Goal: Download file/media

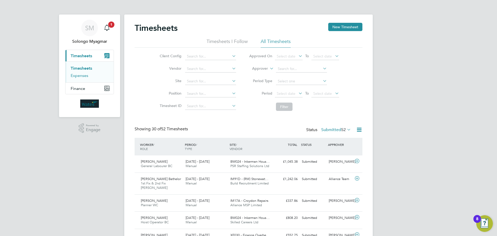
click at [75, 77] on link "Expenses" at bounding box center [80, 75] width 18 height 5
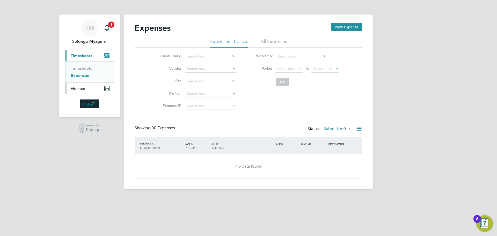
click at [76, 90] on span "Finance" at bounding box center [78, 88] width 14 height 5
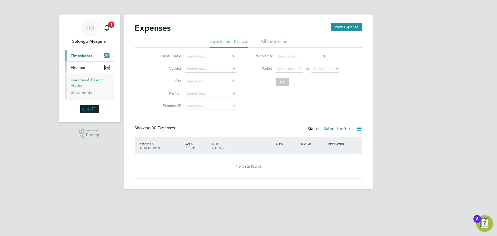
click at [79, 80] on link "Invoices & Credit Notes" at bounding box center [87, 82] width 32 height 10
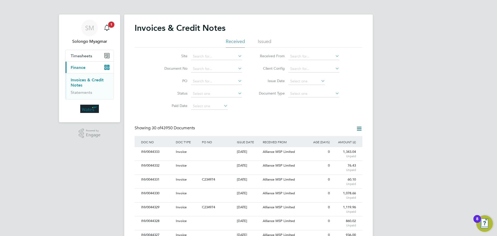
click at [320, 81] on icon at bounding box center [320, 80] width 0 height 7
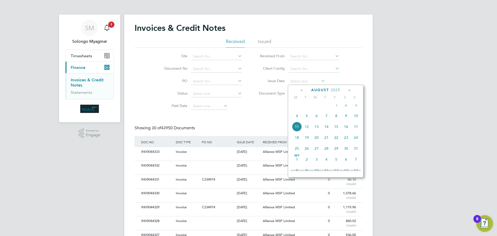
click at [299, 129] on span "11" at bounding box center [297, 127] width 10 height 10
type input "[DATE]"
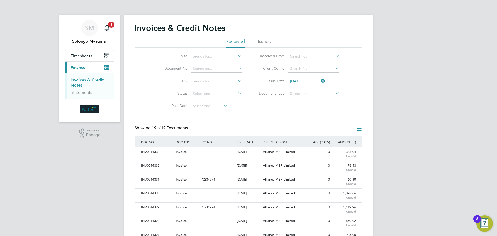
click at [320, 80] on icon at bounding box center [320, 80] width 0 height 7
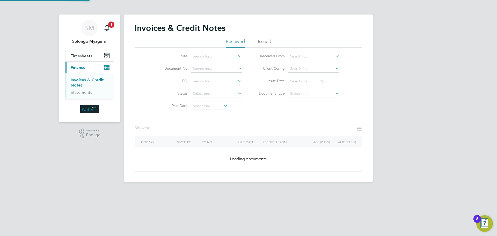
click at [320, 80] on icon at bounding box center [320, 80] width 0 height 7
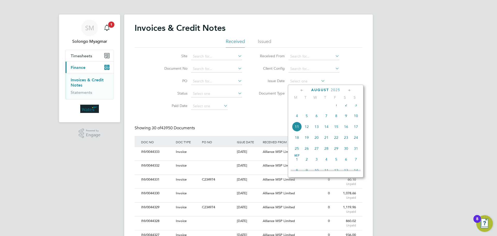
click at [338, 121] on span "8" at bounding box center [336, 116] width 10 height 10
type input "[DATE]"
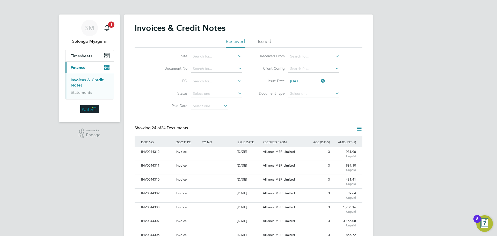
click at [357, 129] on icon at bounding box center [359, 128] width 6 height 6
click at [343, 139] on li "Download invoices" at bounding box center [337, 140] width 49 height 7
click at [360, 128] on icon at bounding box center [359, 128] width 6 height 6
click at [340, 140] on li "Download invoices" at bounding box center [337, 140] width 49 height 7
click at [361, 129] on icon at bounding box center [359, 128] width 6 height 6
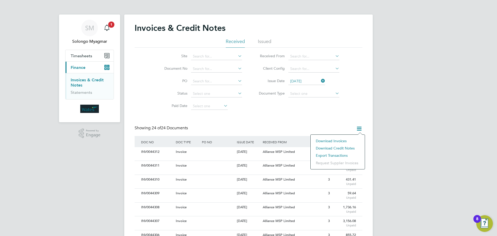
click at [347, 148] on li "Download credit notes" at bounding box center [337, 147] width 49 height 7
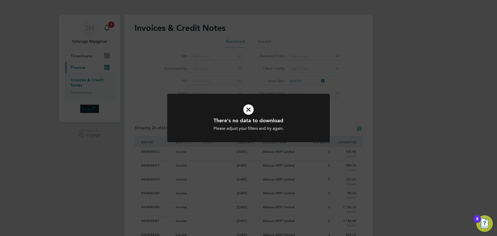
click at [247, 109] on icon at bounding box center [248, 109] width 135 height 20
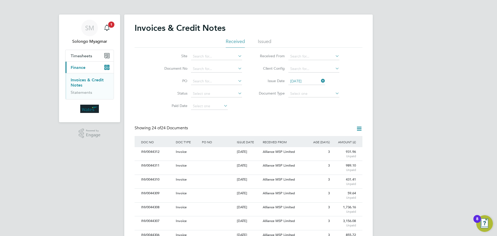
click at [320, 79] on icon at bounding box center [320, 80] width 0 height 7
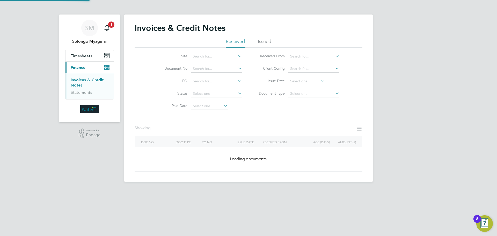
click at [320, 79] on icon at bounding box center [320, 80] width 0 height 7
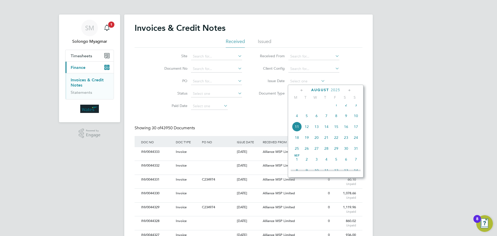
click at [346, 121] on span "9" at bounding box center [346, 116] width 10 height 10
type input "[DATE]"
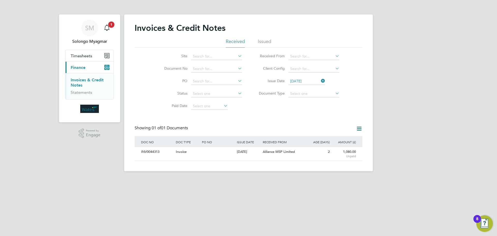
click at [358, 130] on icon at bounding box center [359, 128] width 6 height 6
click at [343, 139] on li "Download invoices" at bounding box center [337, 140] width 49 height 7
click at [320, 80] on icon at bounding box center [320, 80] width 0 height 7
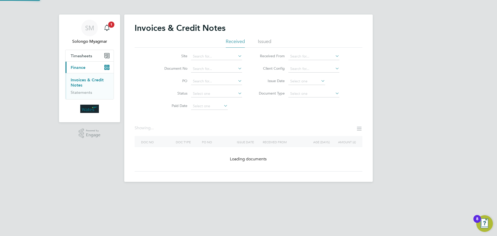
click at [320, 80] on icon at bounding box center [320, 80] width 0 height 7
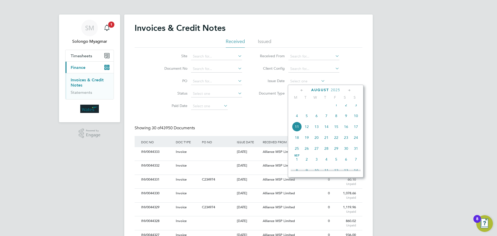
click at [356, 119] on span "10" at bounding box center [356, 116] width 10 height 10
type input "[DATE]"
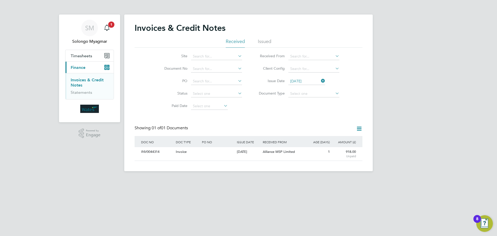
click at [359, 130] on icon at bounding box center [359, 128] width 6 height 6
click at [342, 141] on li "Download invoices" at bounding box center [337, 140] width 49 height 7
click at [359, 129] on icon at bounding box center [359, 128] width 6 height 6
click at [359, 128] on icon at bounding box center [359, 128] width 6 height 6
click at [320, 81] on icon at bounding box center [320, 80] width 0 height 7
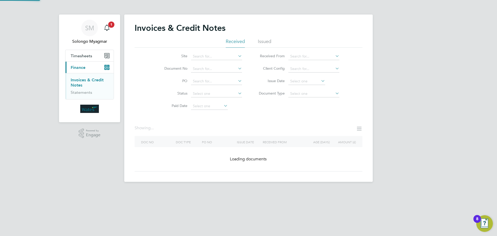
click at [320, 81] on icon at bounding box center [320, 80] width 0 height 7
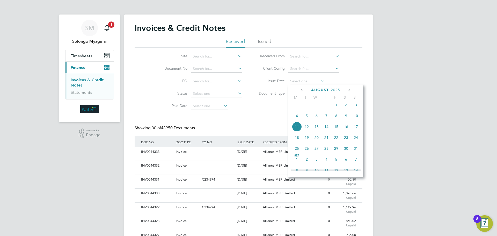
click at [297, 131] on span "11" at bounding box center [297, 127] width 10 height 10
type input "[DATE]"
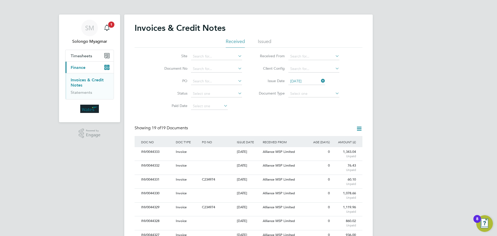
click at [359, 126] on icon at bounding box center [359, 128] width 6 height 6
click at [342, 141] on li "Download invoices" at bounding box center [337, 140] width 49 height 7
